Goal: Navigation & Orientation: Find specific page/section

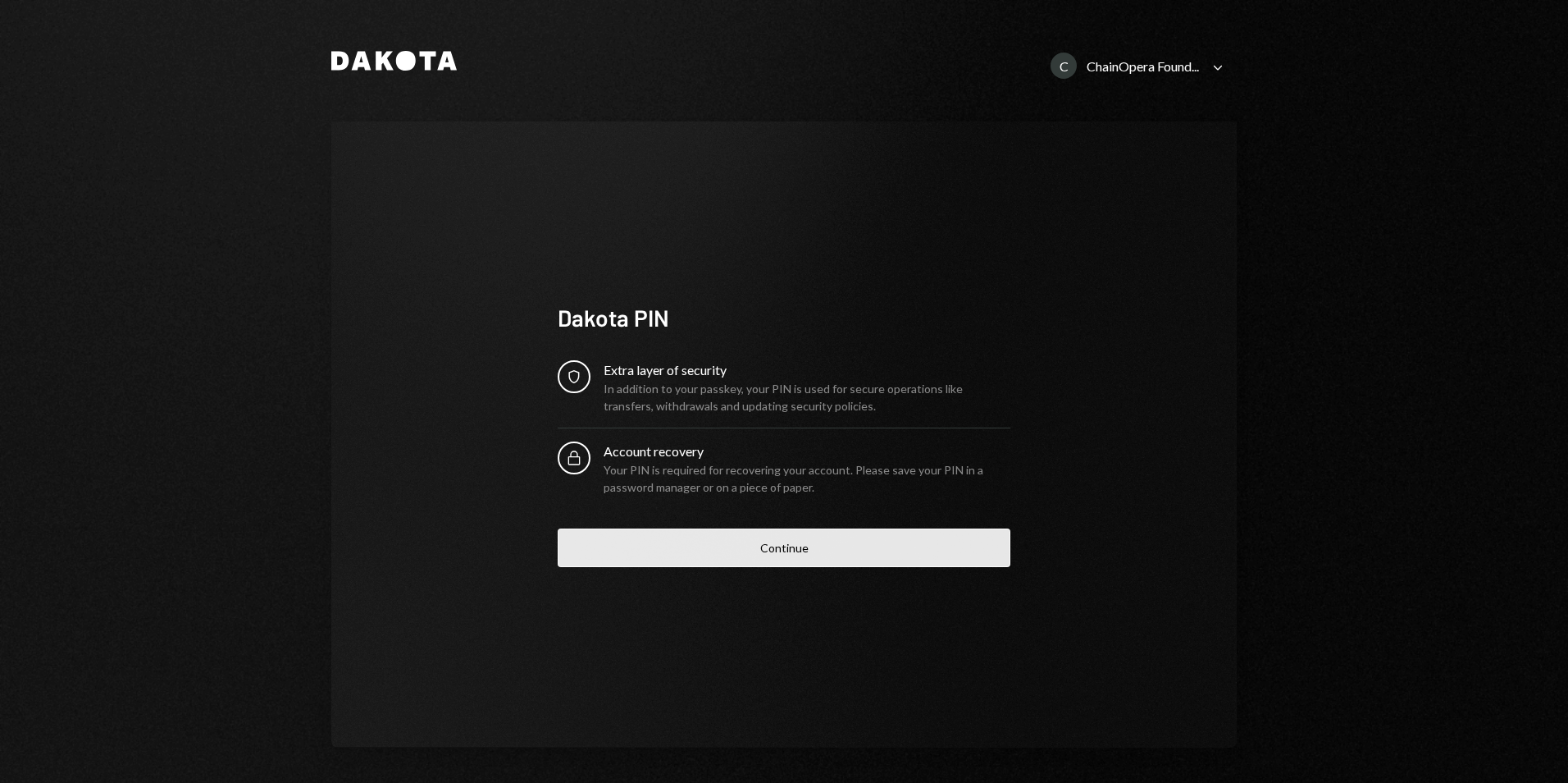
click at [770, 551] on button "Continue" at bounding box center [784, 548] width 453 height 39
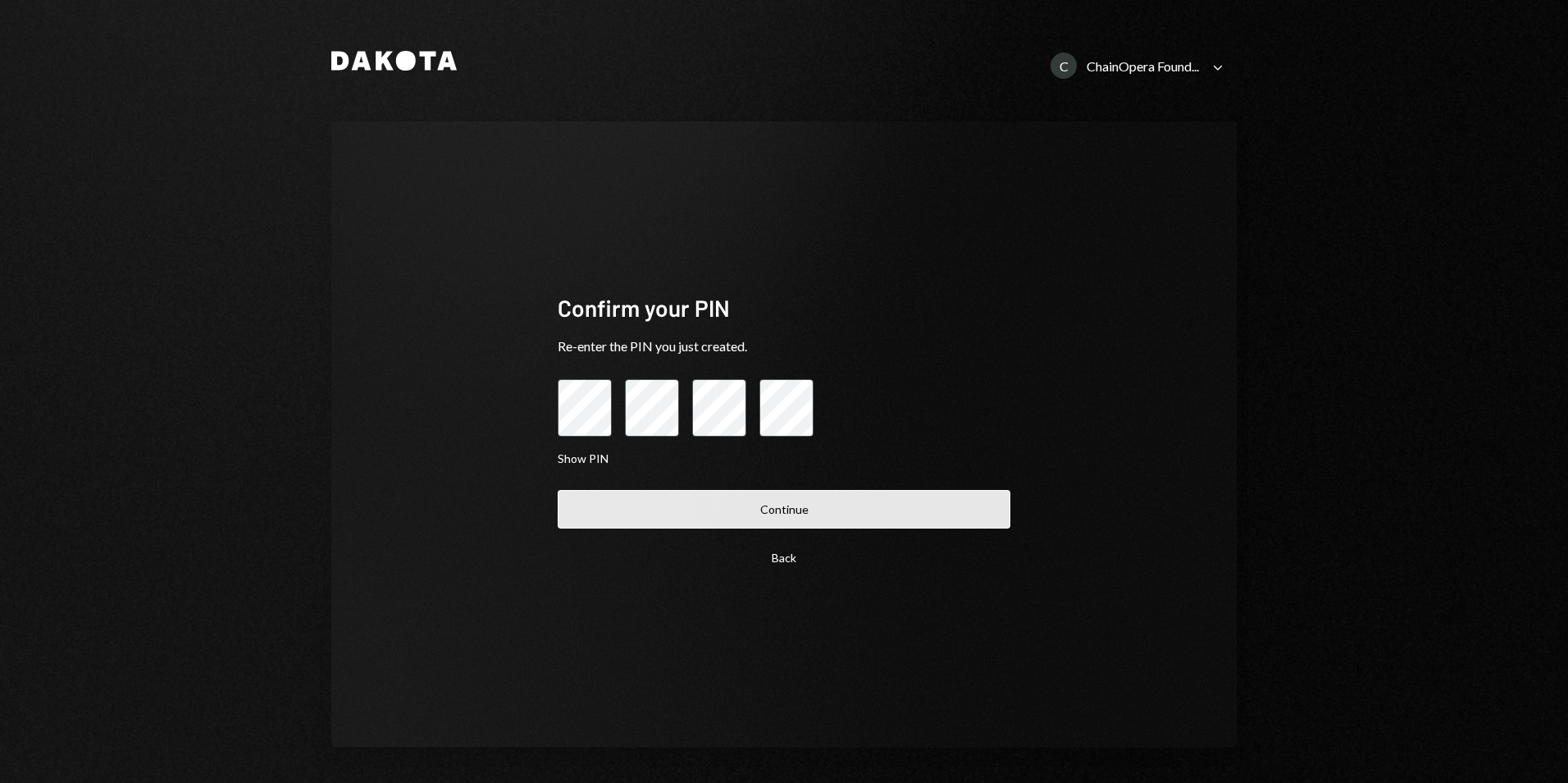
click at [788, 512] on button "Continue" at bounding box center [784, 509] width 453 height 39
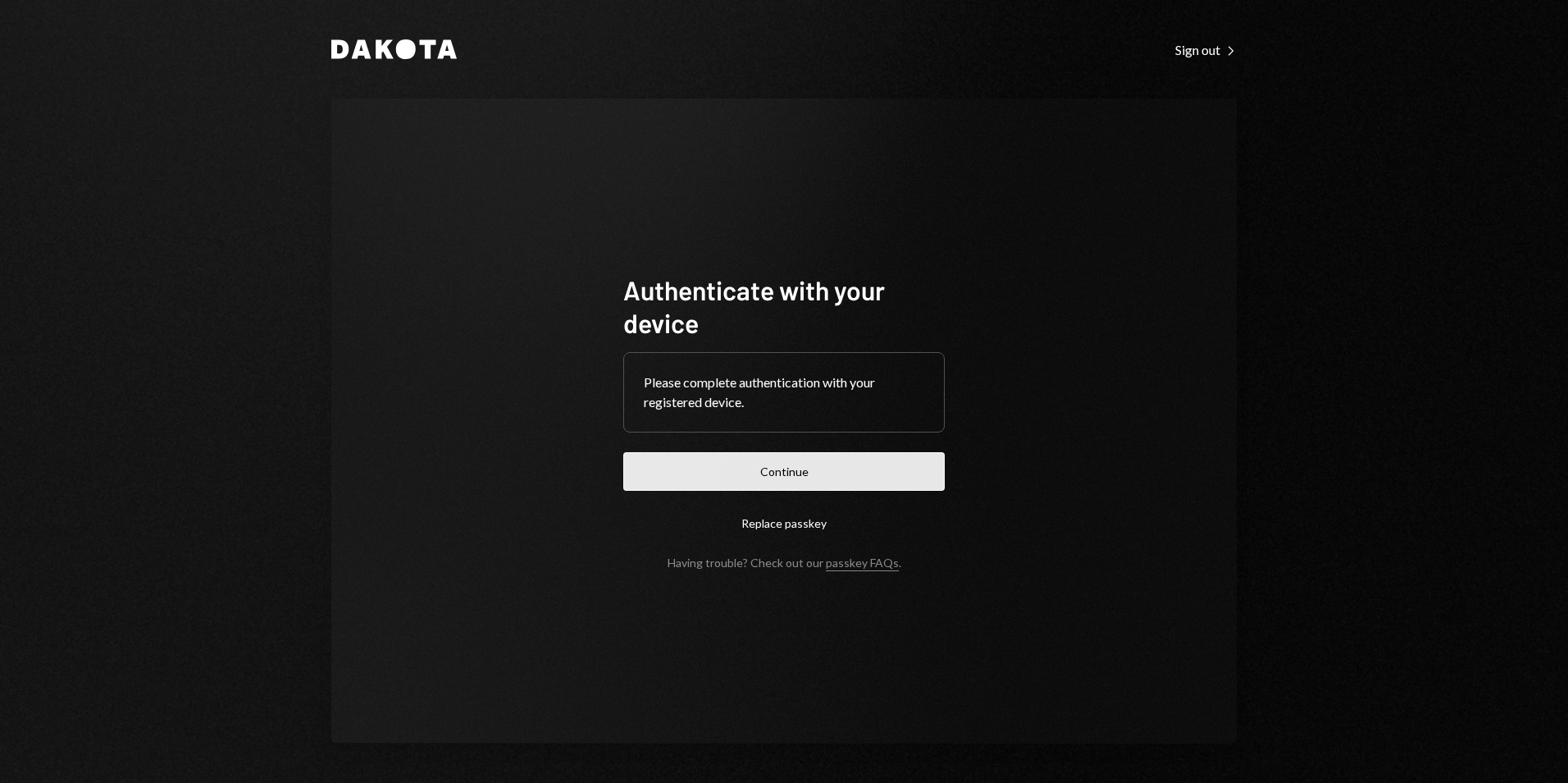
click at [779, 477] on button "Continue" at bounding box center [784, 471] width 322 height 39
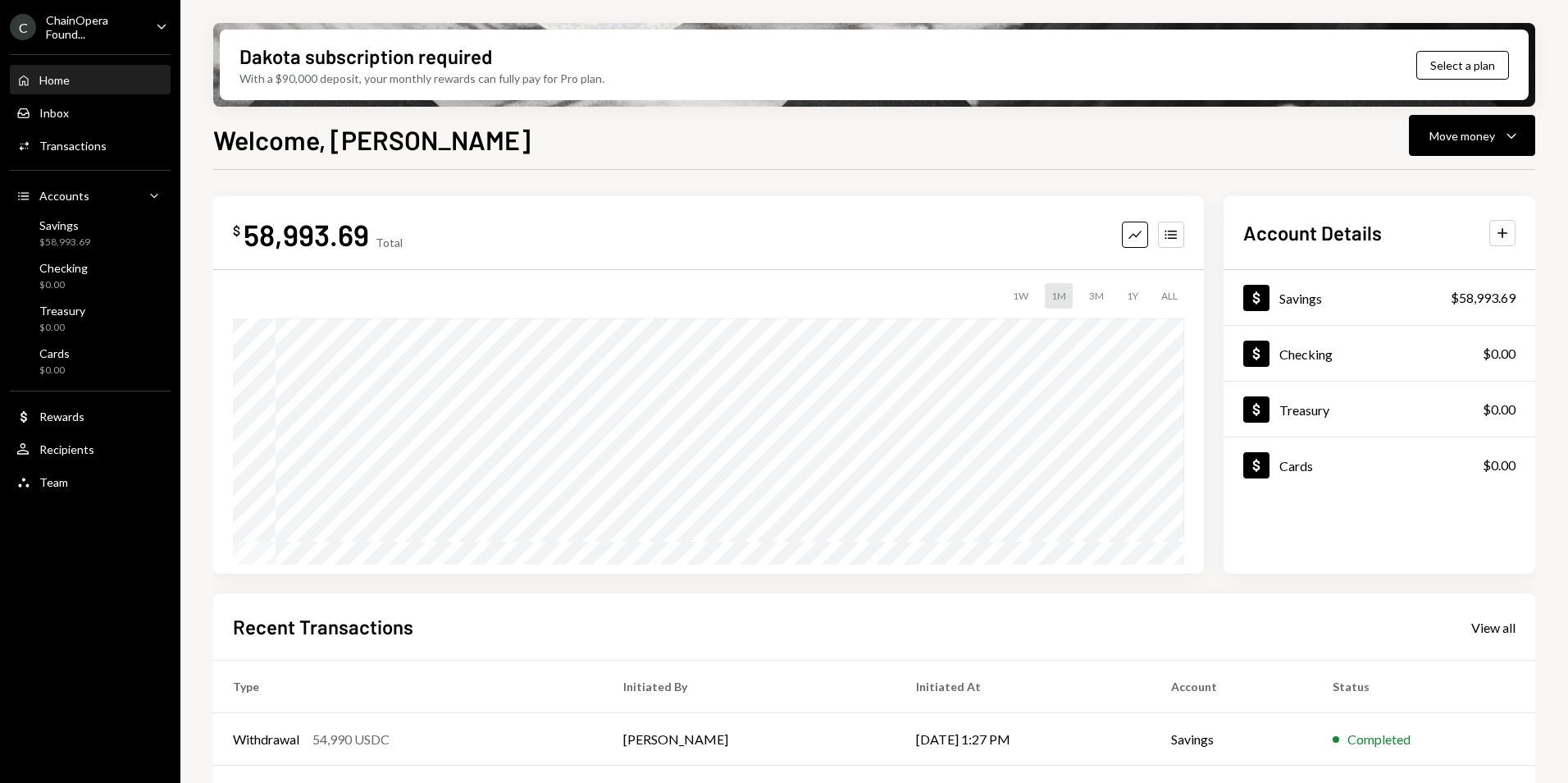
click at [154, 27] on icon "Caret Down" at bounding box center [161, 26] width 18 height 18
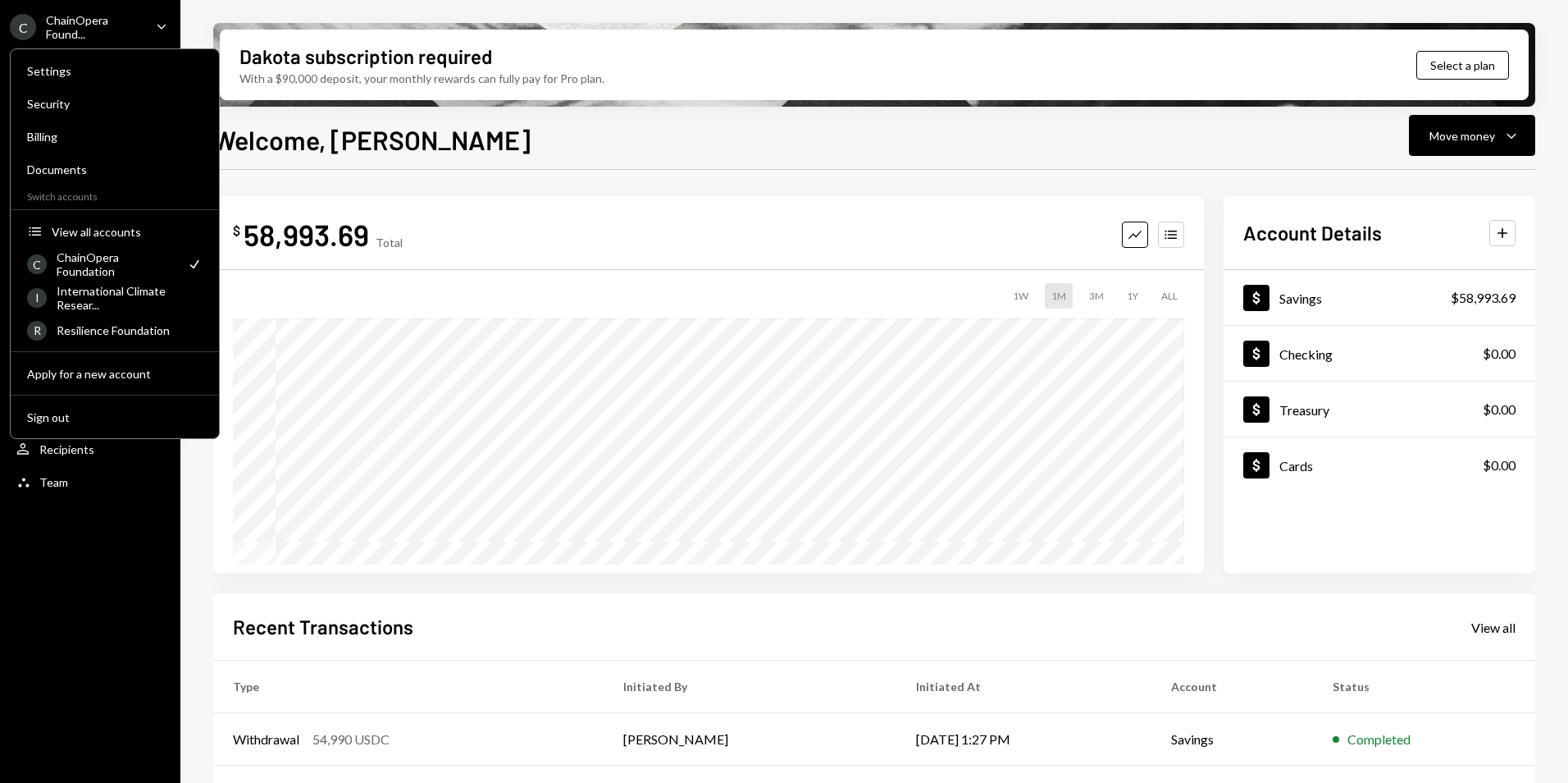
click at [104, 586] on div "C ChainOpera Found... Caret Down Home Home Inbox Inbox Activities Transactions …" at bounding box center [90, 392] width 181 height 783
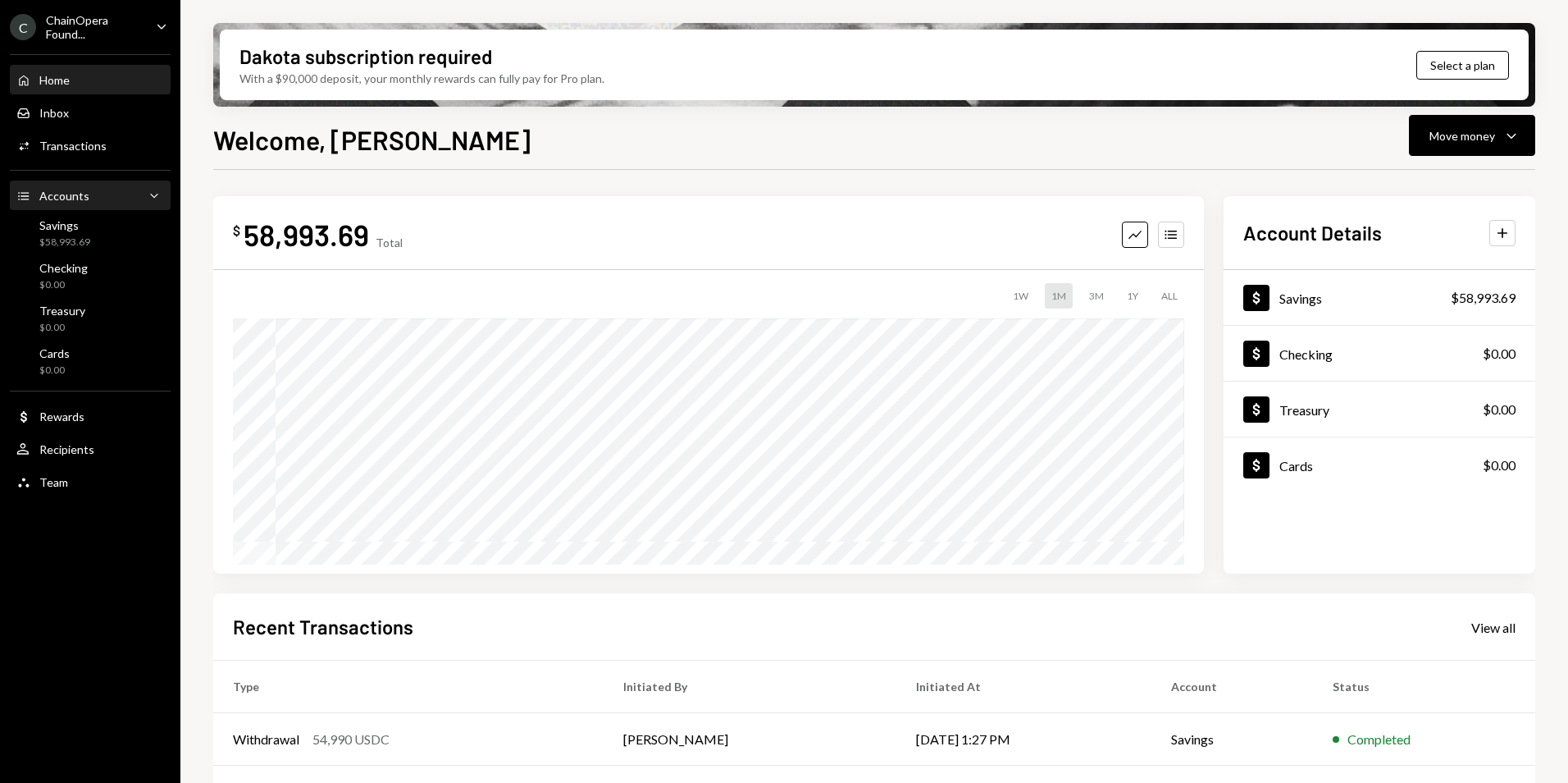
click at [98, 199] on div "Accounts Accounts Caret Down" at bounding box center [91, 196] width 148 height 18
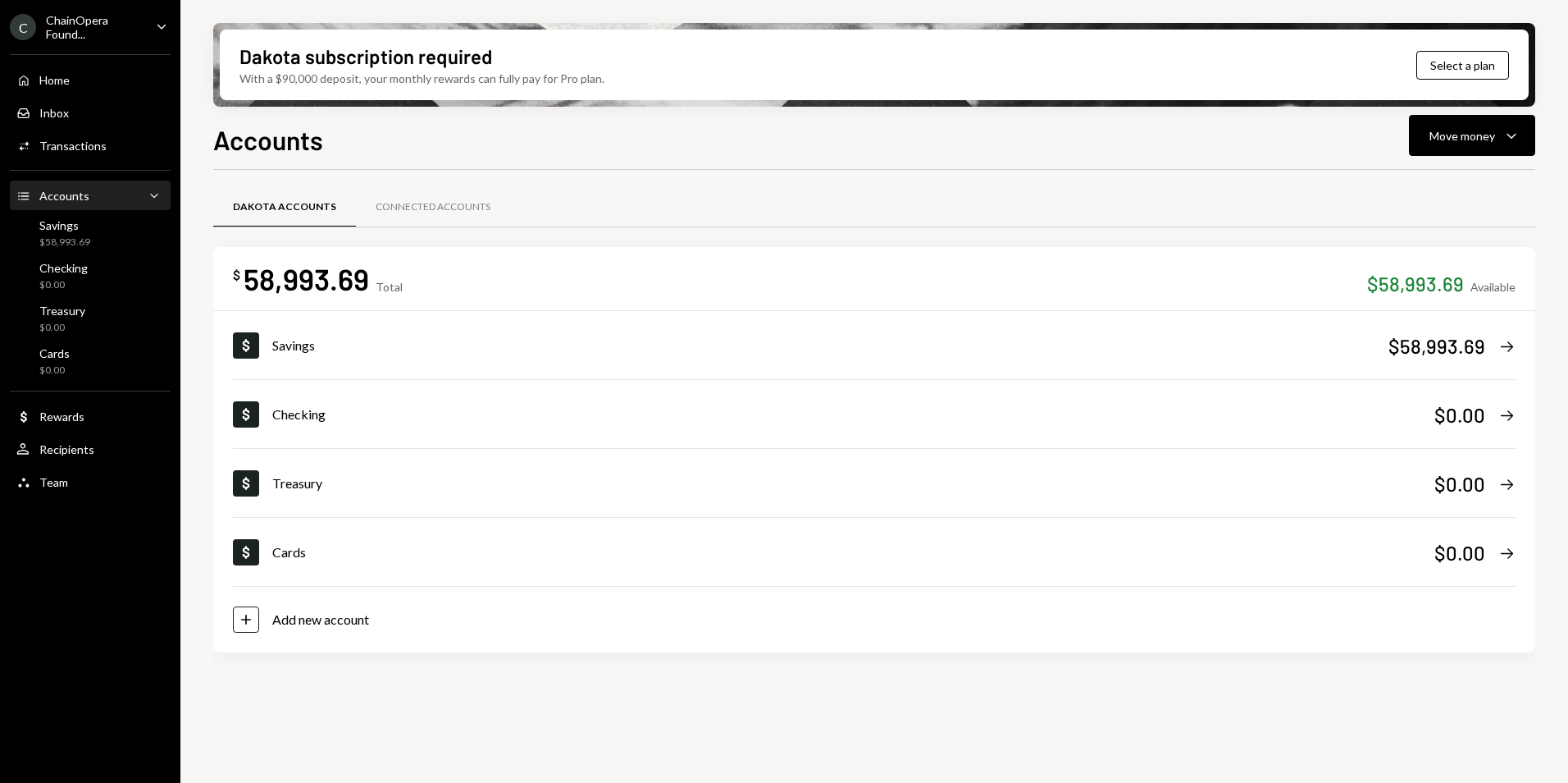
click at [155, 23] on icon "Caret Down" at bounding box center [161, 26] width 18 height 18
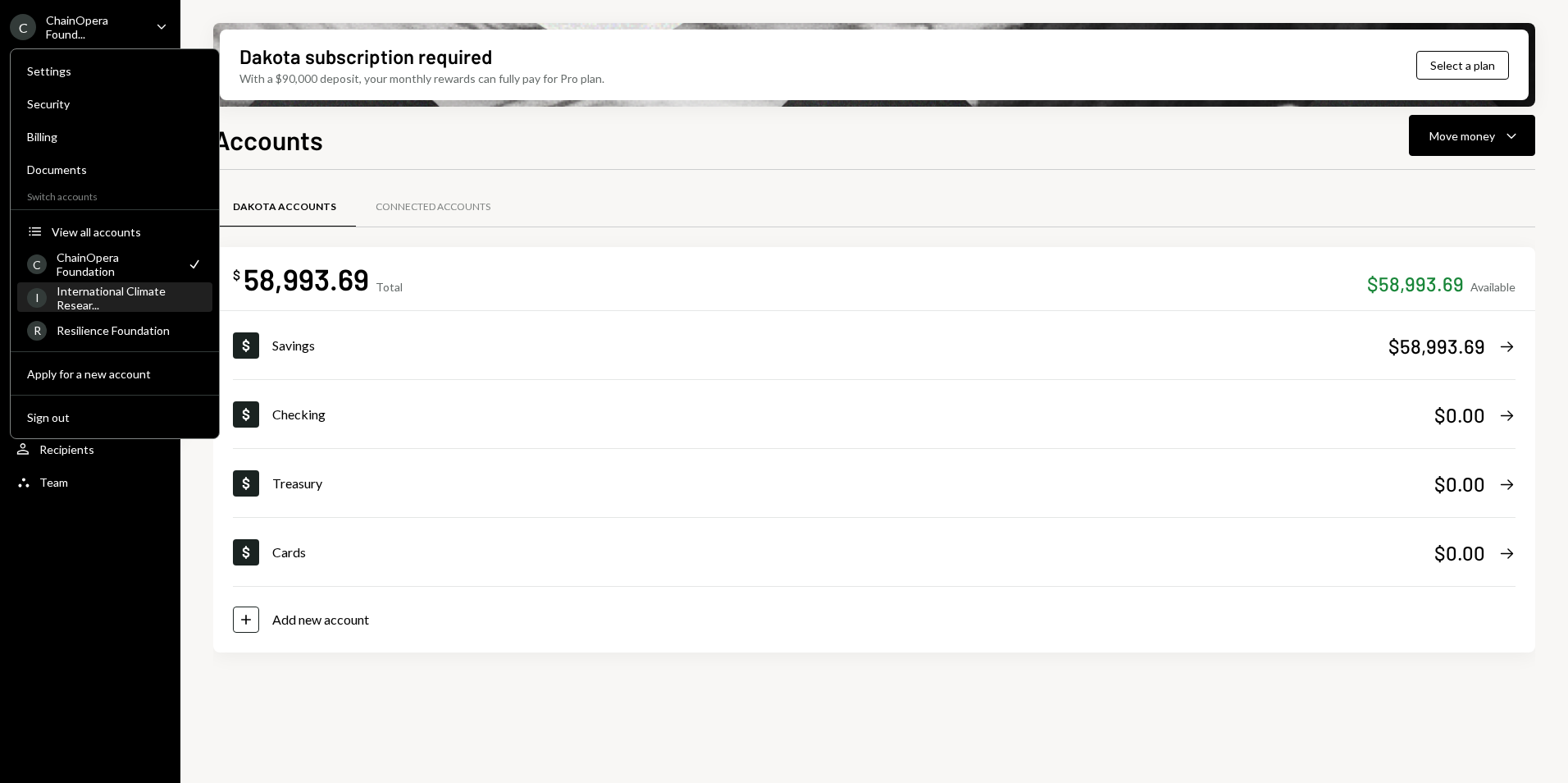
click at [133, 303] on div "International Climate Resear..." at bounding box center [129, 297] width 146 height 28
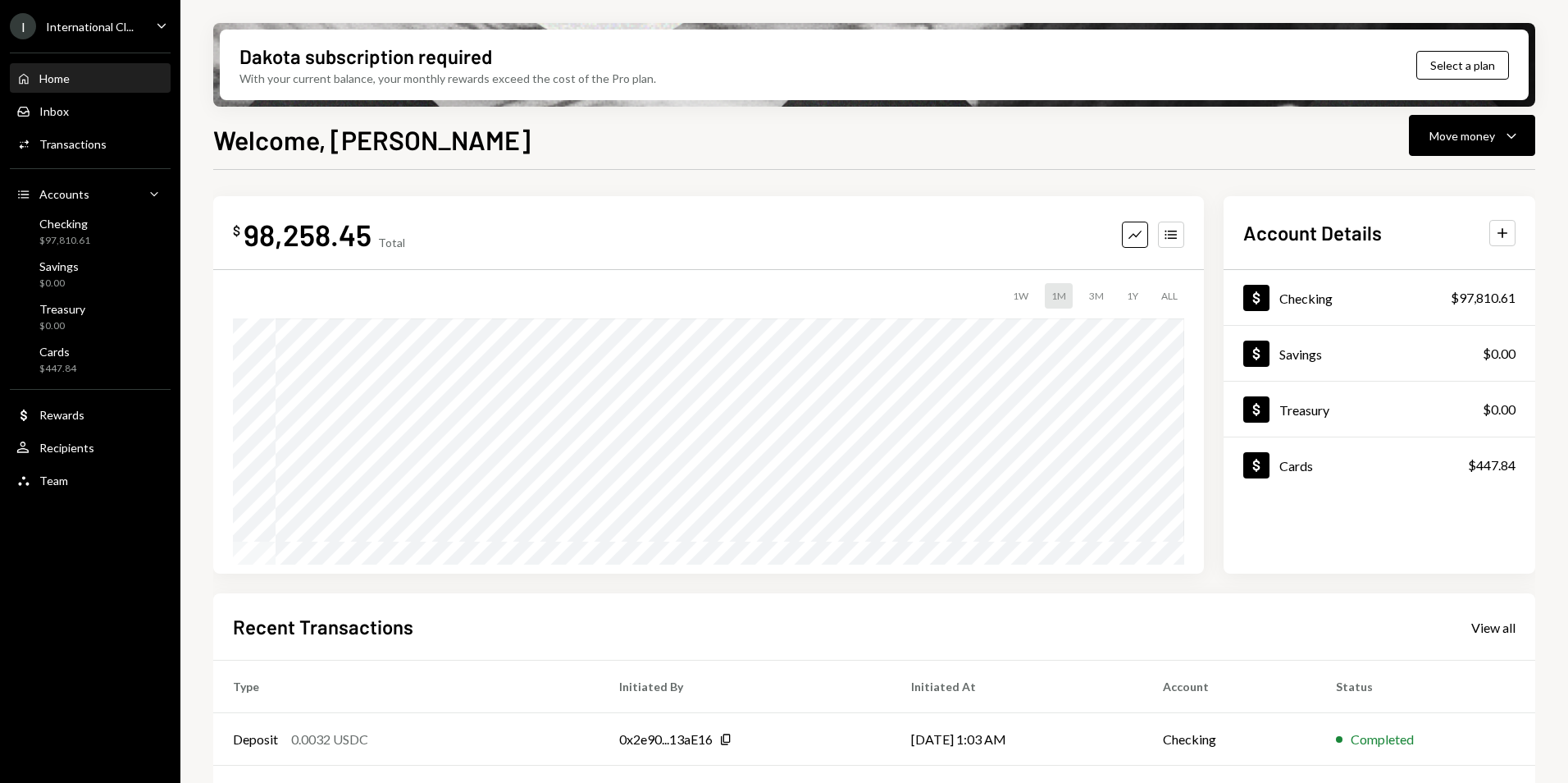
click at [79, 28] on div "International Cl..." at bounding box center [90, 26] width 87 height 14
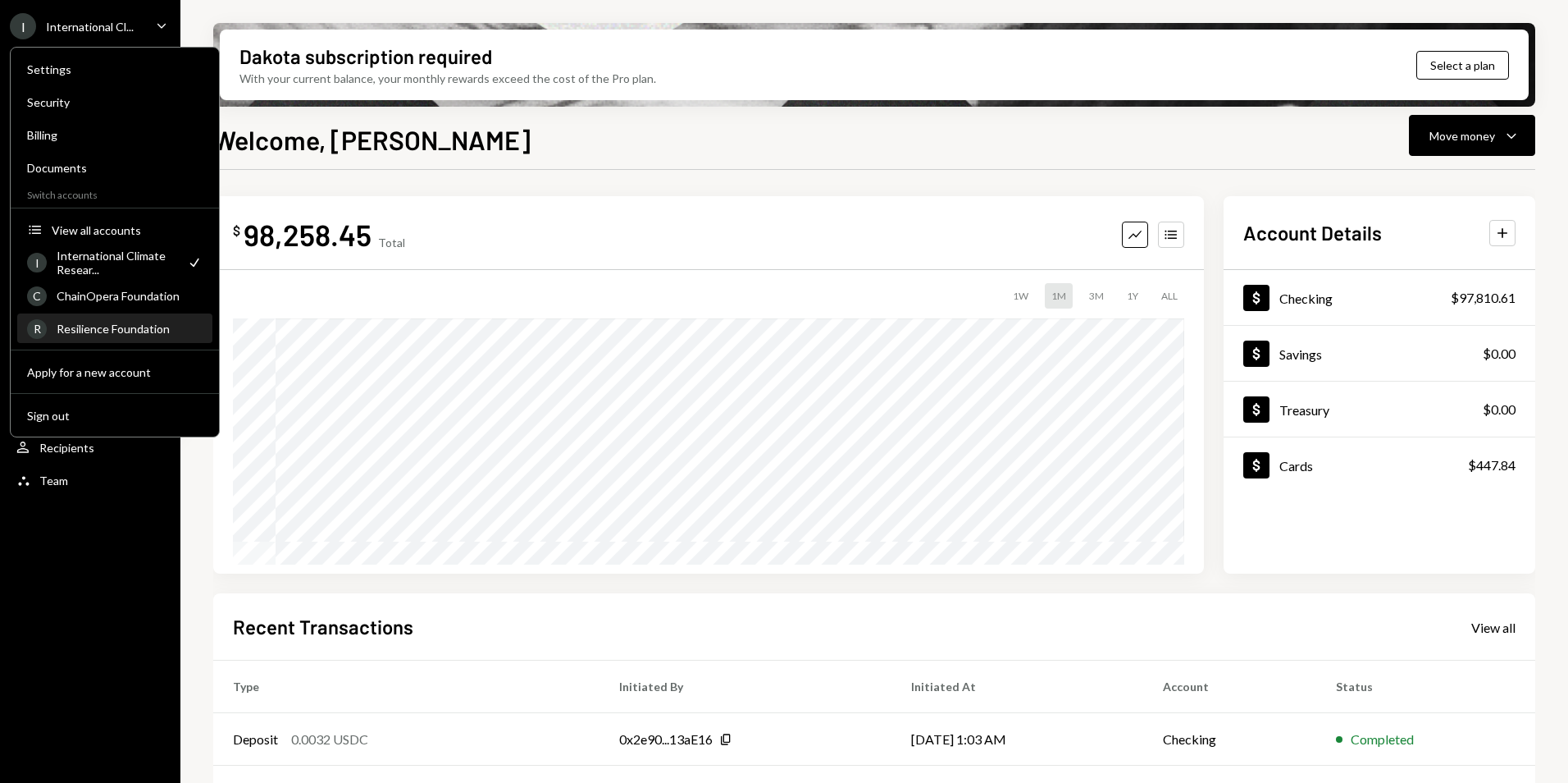
click at [89, 331] on div "Resilience Foundation" at bounding box center [129, 328] width 146 height 14
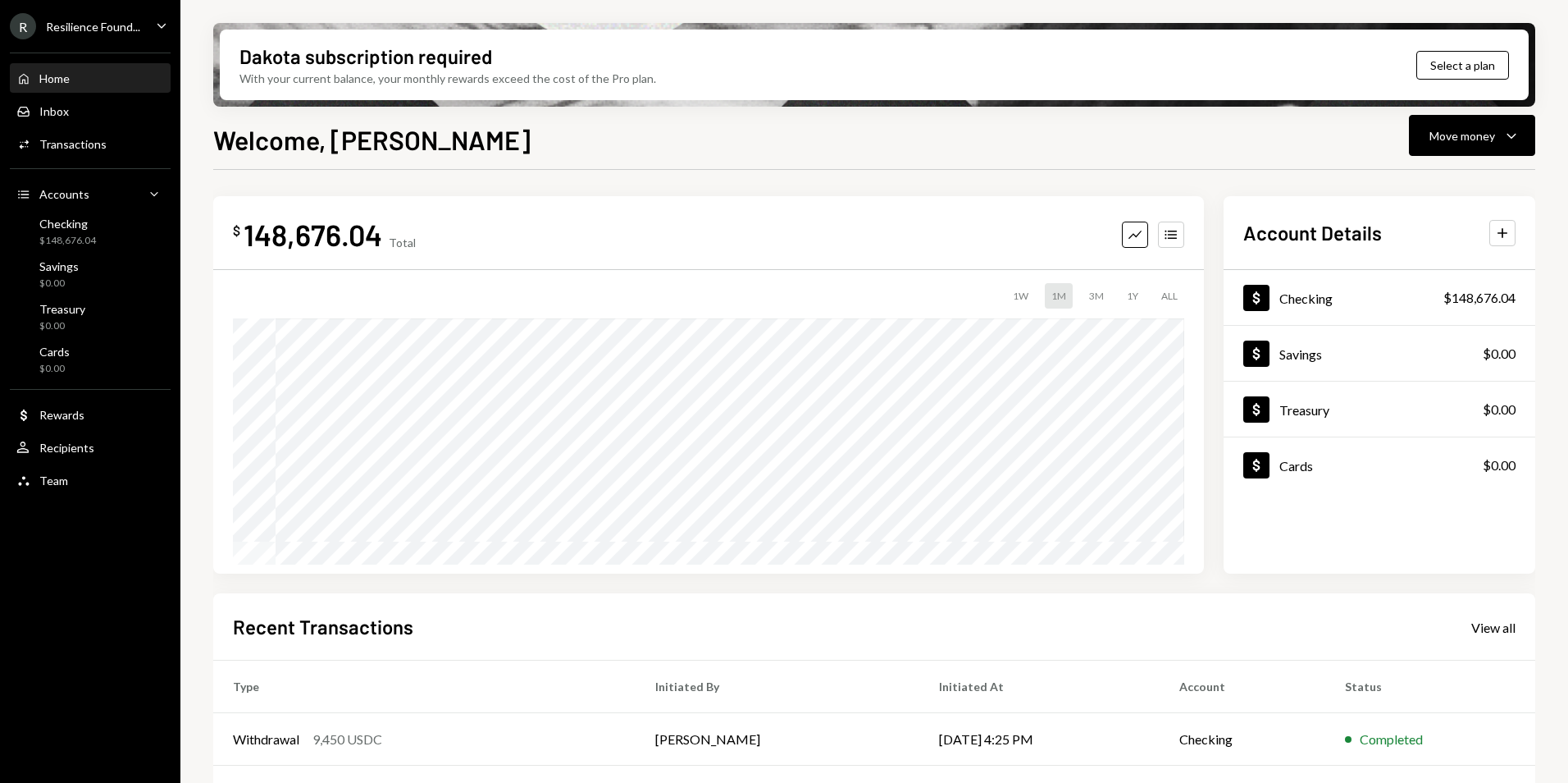
click at [92, 22] on div "Resilience Found..." at bounding box center [93, 26] width 94 height 14
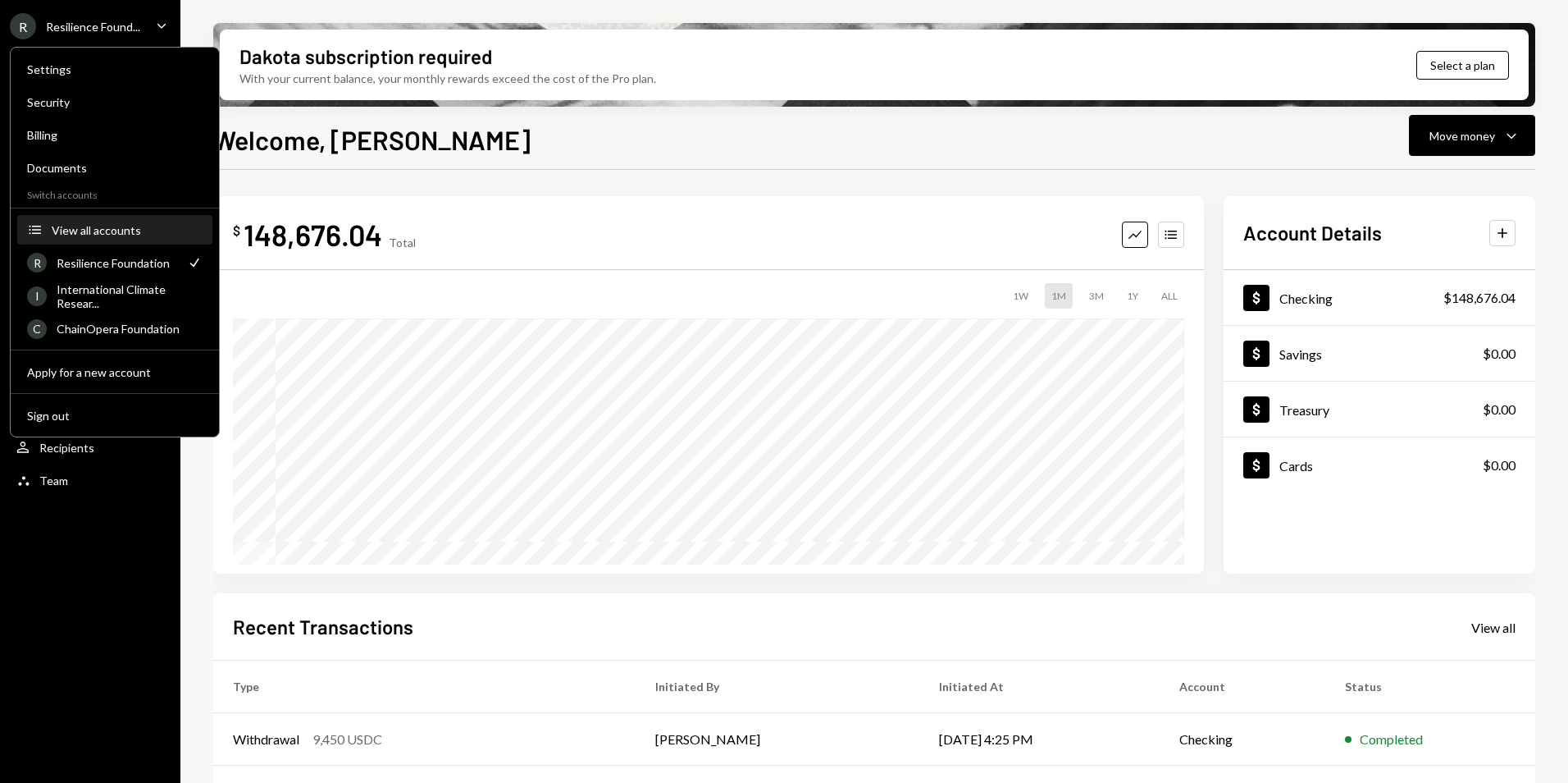
click at [66, 231] on div "View all accounts" at bounding box center [128, 230] width 151 height 14
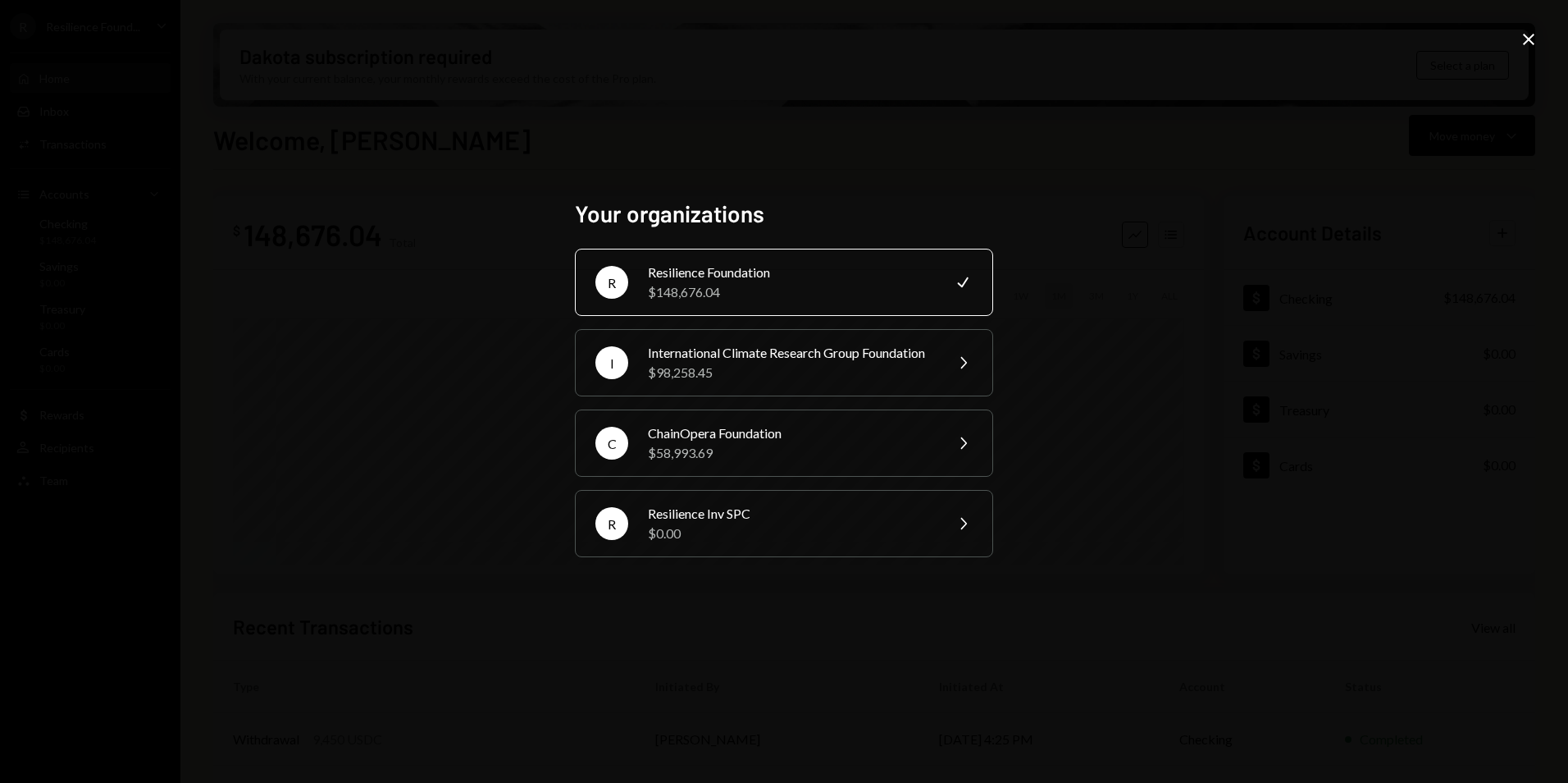
click at [775, 97] on div "Your organizations R Resilience Foundation $148,676.04 Check I International Cl…" at bounding box center [784, 392] width 1568 height 783
